Goal: Information Seeking & Learning: Check status

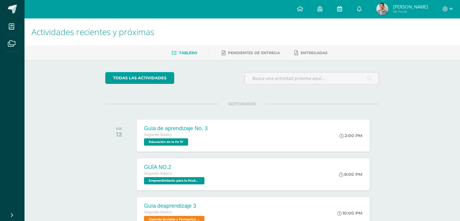
click at [349, 12] on link at bounding box center [339, 9] width 19 height 18
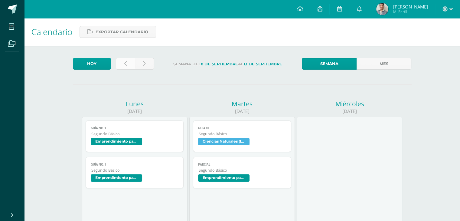
click at [121, 63] on link at bounding box center [125, 64] width 19 height 12
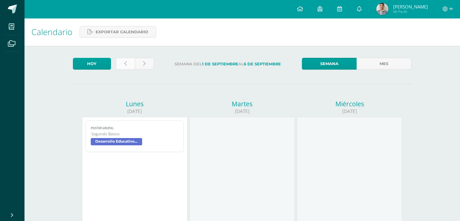
click at [119, 63] on link at bounding box center [125, 64] width 19 height 12
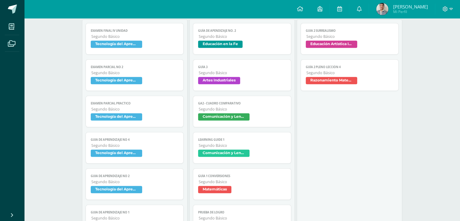
scroll to position [378, 0]
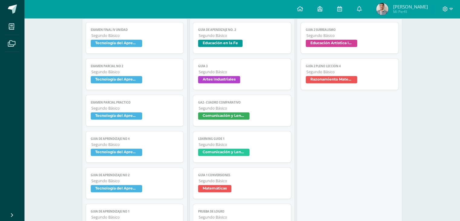
click at [134, 111] on span "Segundo Básico" at bounding box center [134, 108] width 87 height 5
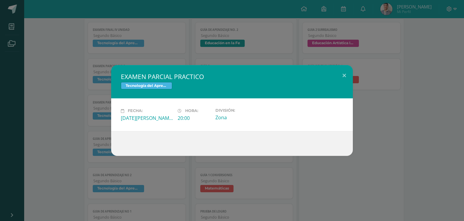
click at [317, 156] on div "EXAMEN PARCIAL PRACTICO Tecnología del Aprendizaje y la Comunicación (Informáti…" at bounding box center [232, 110] width 464 height 221
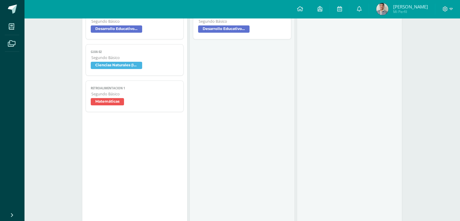
scroll to position [28, 0]
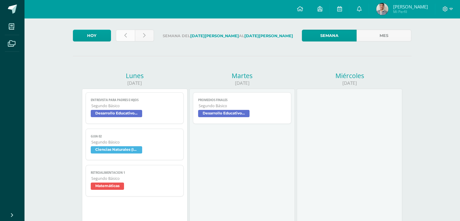
click at [127, 35] on link at bounding box center [125, 36] width 19 height 12
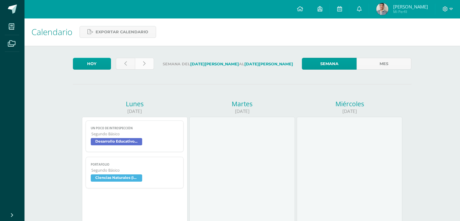
click at [145, 63] on link at bounding box center [144, 64] width 19 height 12
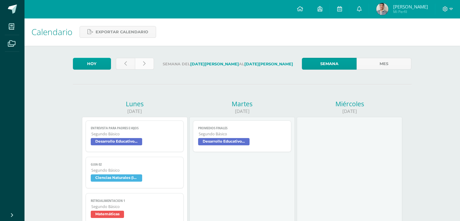
click at [151, 62] on link at bounding box center [144, 64] width 19 height 12
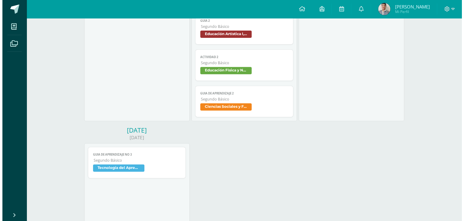
scroll to position [241, 0]
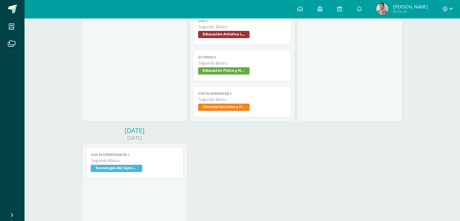
click at [140, 154] on span "GUIA DE APRENDIZAJE NO 3" at bounding box center [135, 155] width 88 height 4
